Goal: Check status: Check status

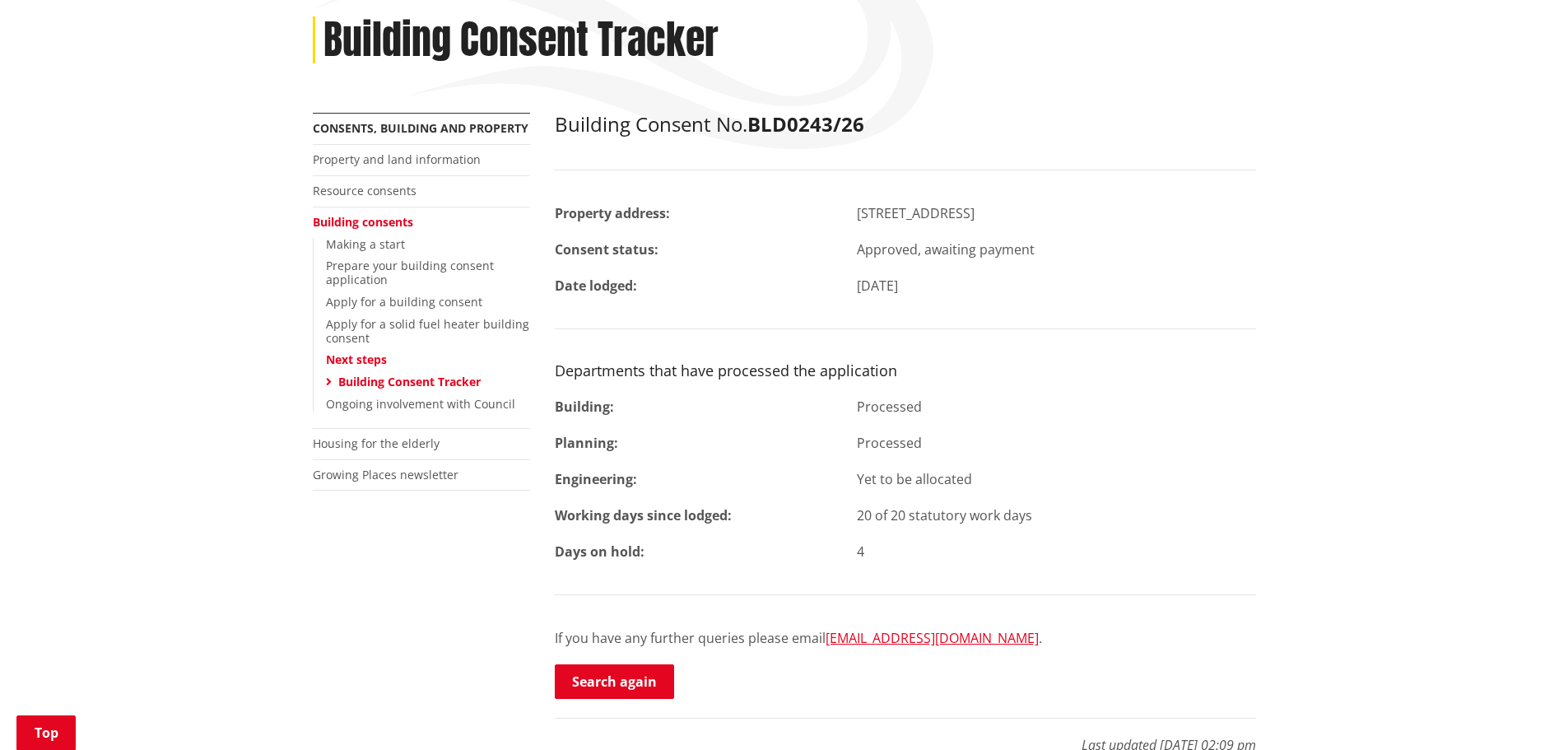
scroll to position [261, 0]
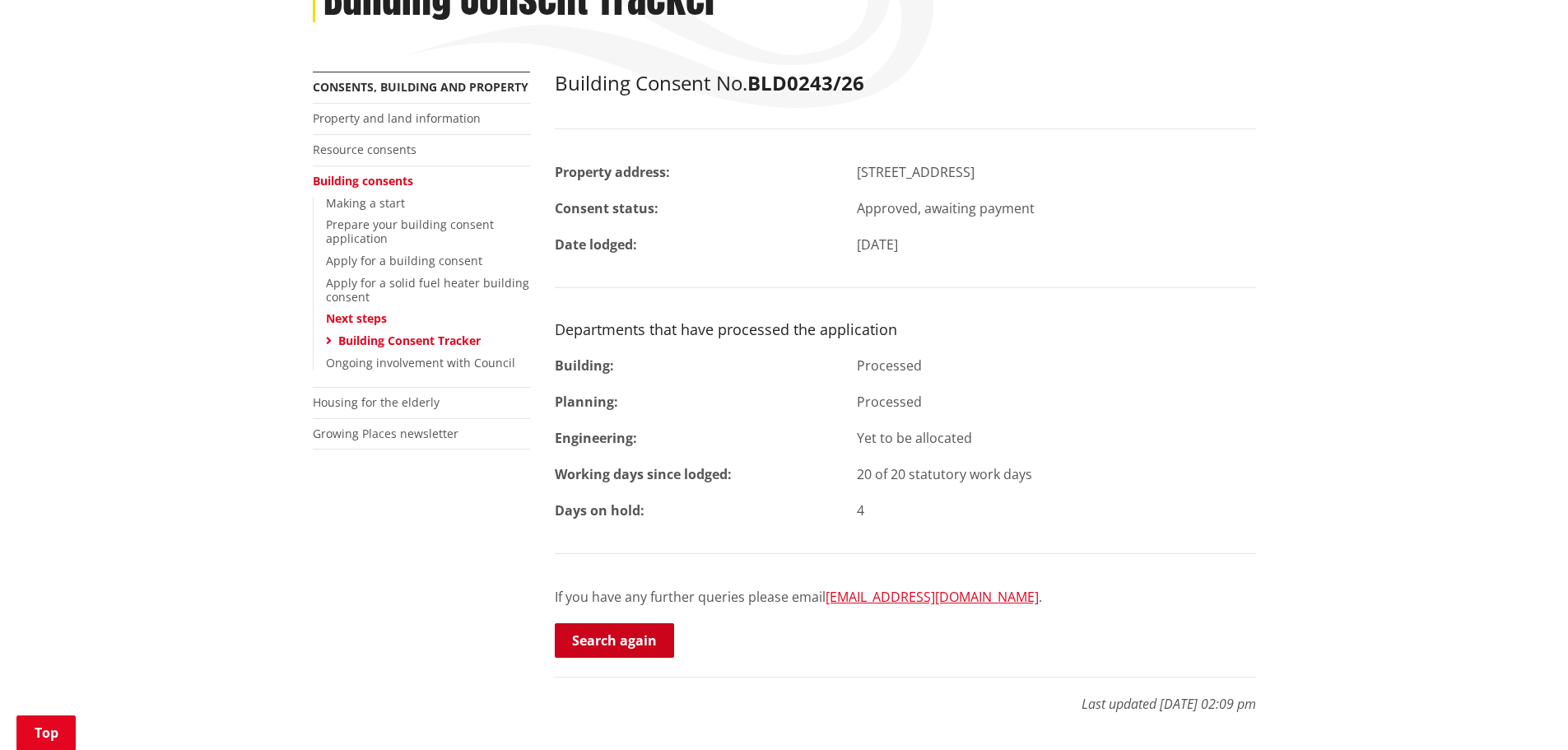
click at [601, 634] on link "Search again" at bounding box center [614, 640] width 119 height 35
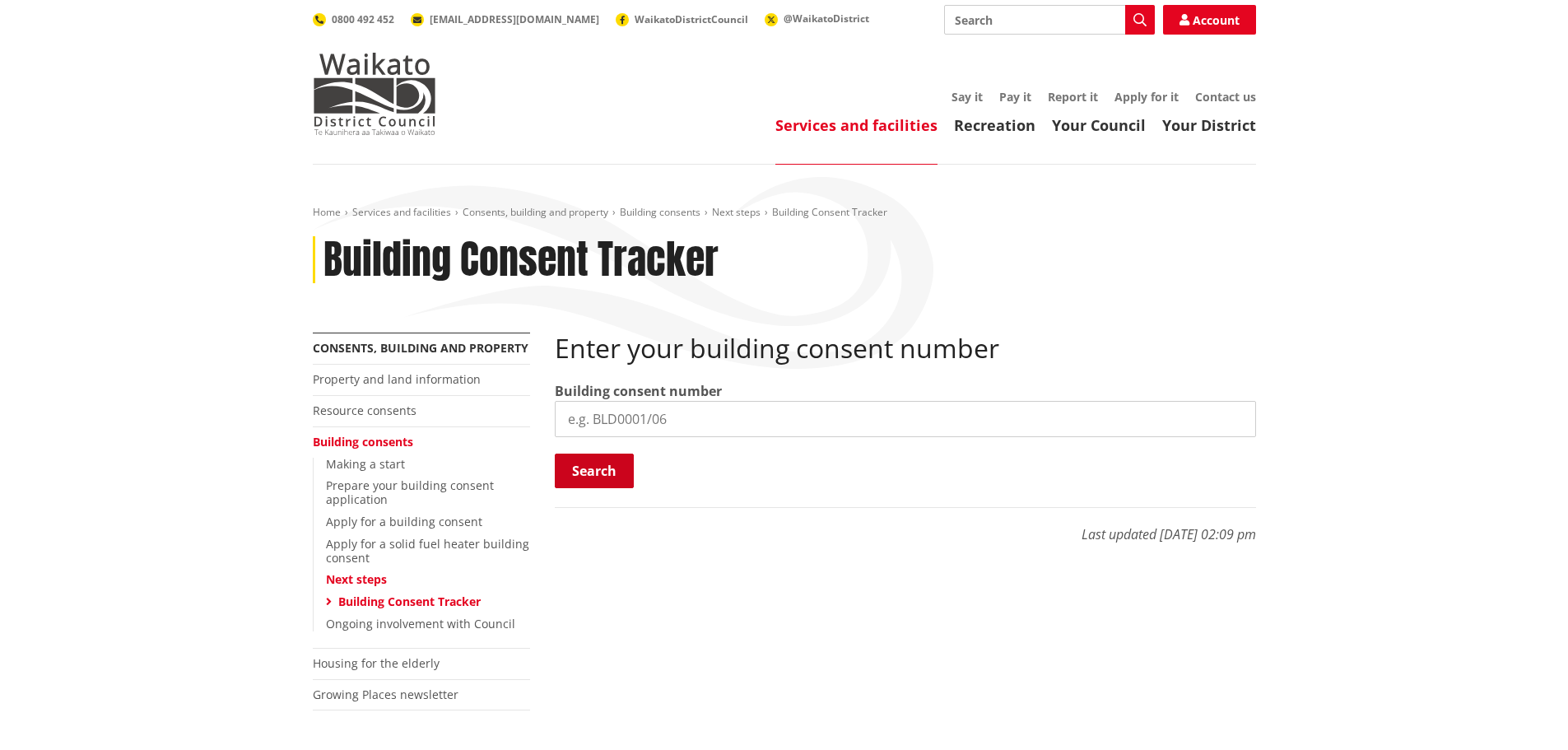
click at [596, 473] on button "Search" at bounding box center [594, 471] width 79 height 35
click at [642, 426] on input "search" at bounding box center [905, 419] width 701 height 37
click at [646, 423] on input "search" at bounding box center [905, 419] width 701 height 37
paste input "BLD0243/26"
type input "BLD0243/26"
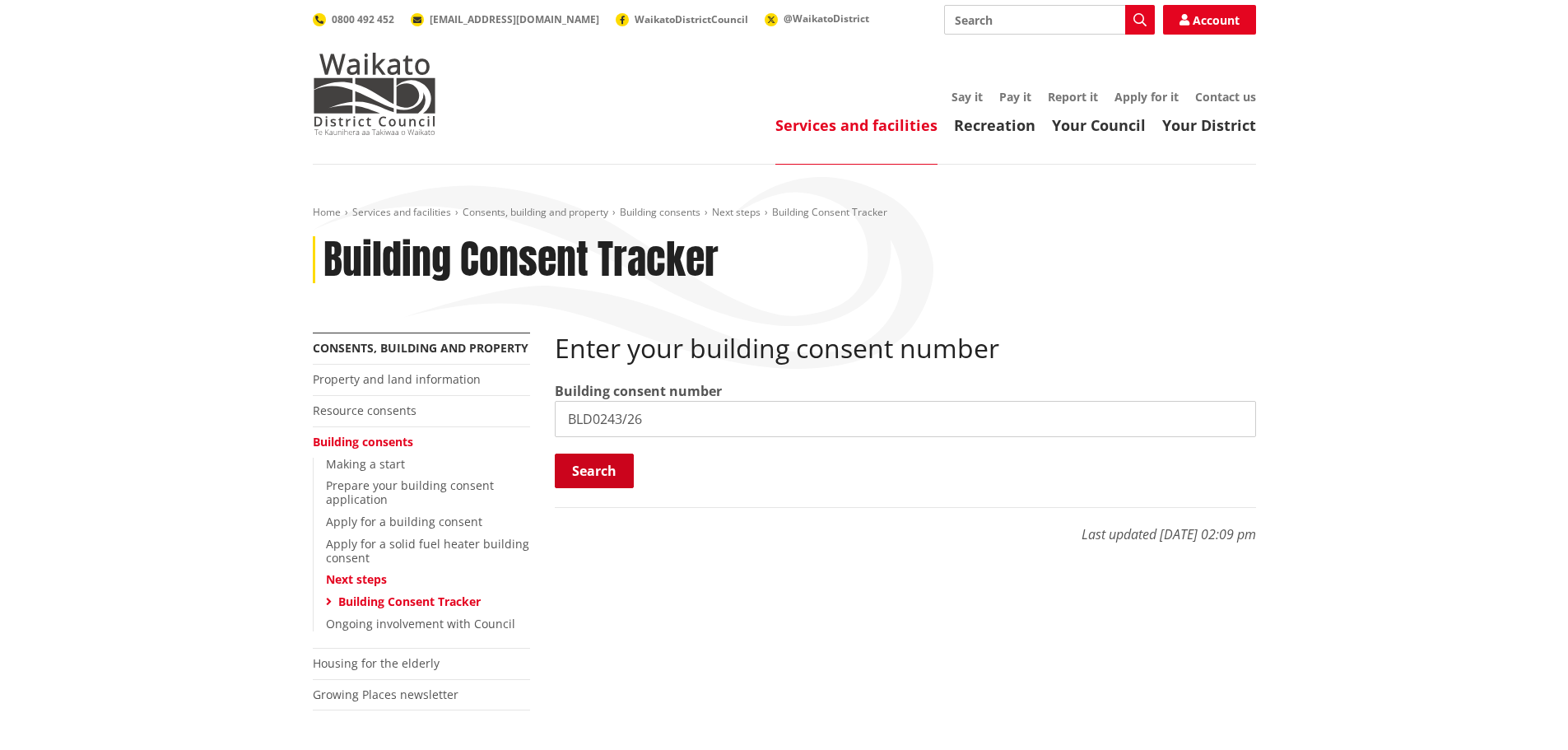
click at [589, 479] on button "Search" at bounding box center [594, 471] width 79 height 35
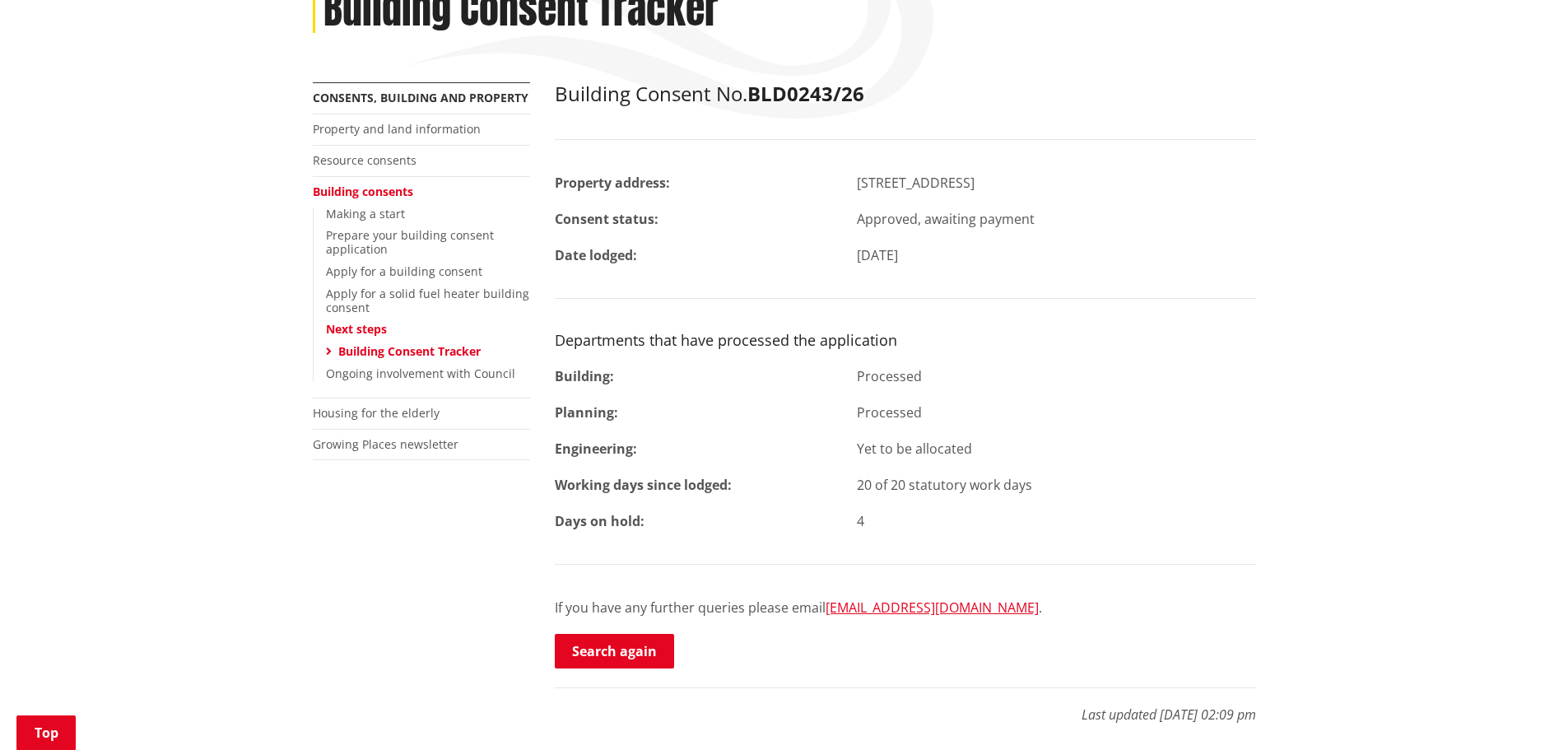
scroll to position [231, 0]
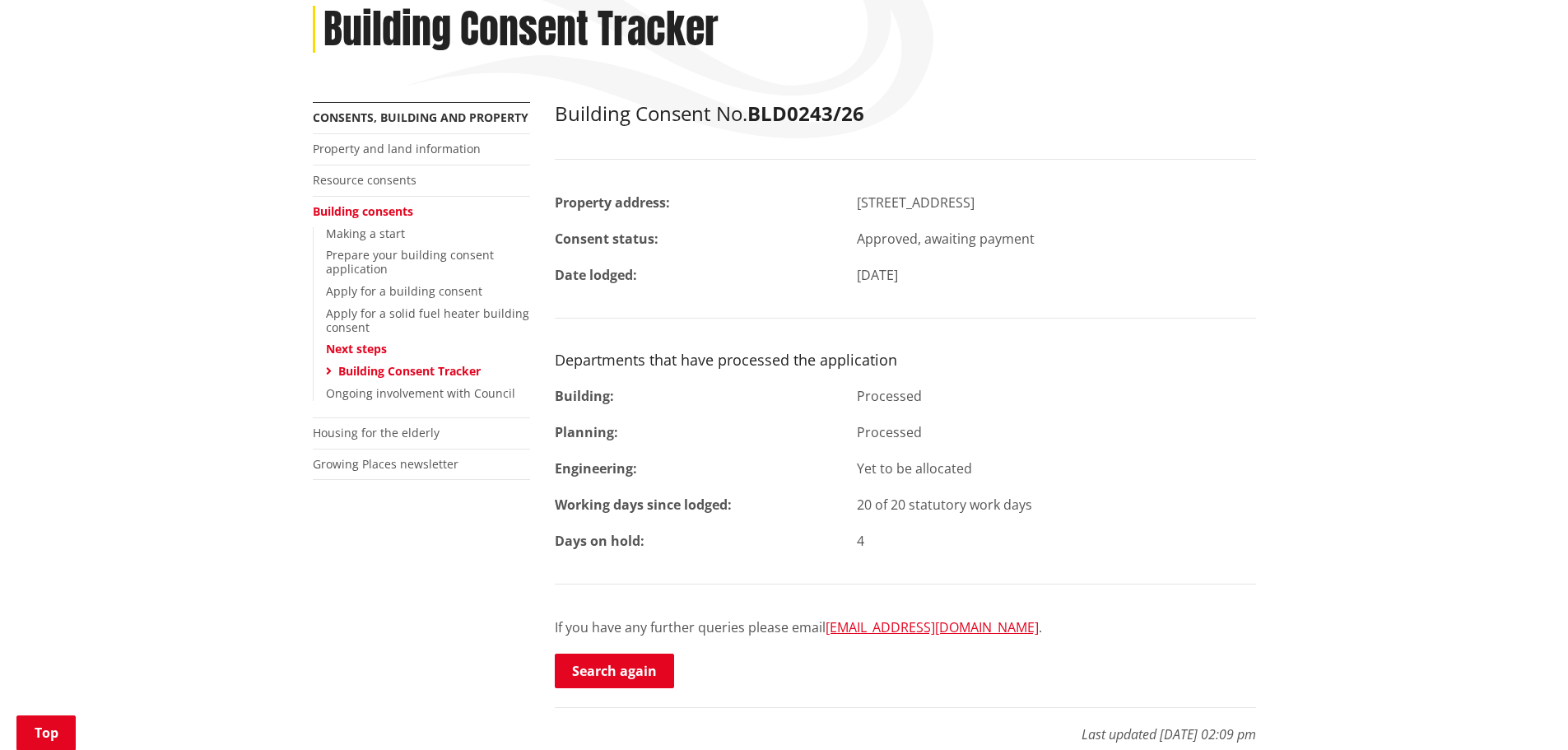
click at [373, 208] on link "Building consents" at bounding box center [363, 211] width 100 height 16
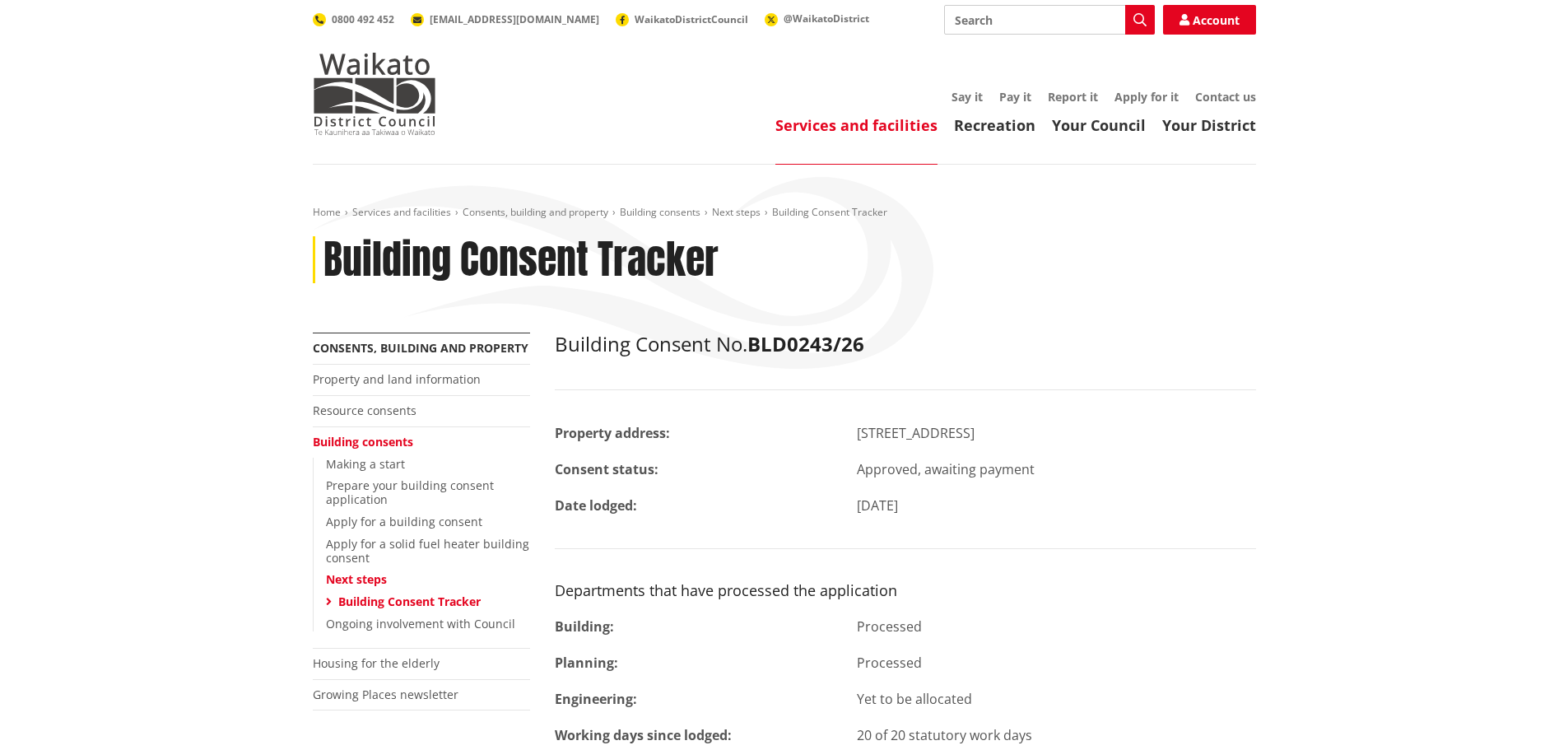
scroll to position [231, 0]
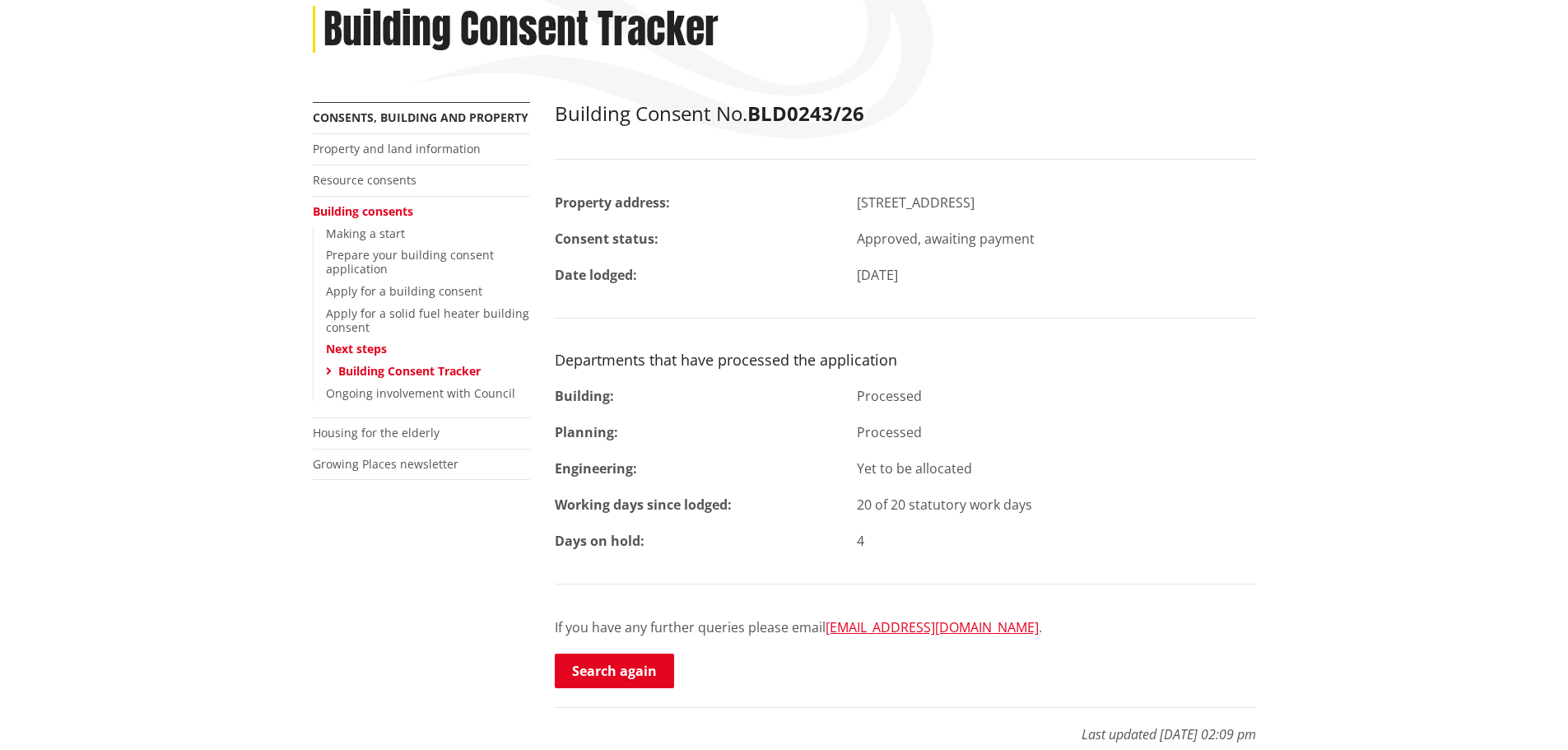
click at [1062, 408] on div "Building Consent No. BLD0243/26 Property address: [STREET_ADDRESS] Consent stat…" at bounding box center [905, 396] width 701 height 588
click at [212, 308] on div "Home Services and facilities Consents, building and property Building consents …" at bounding box center [784, 381] width 1568 height 892
